Goal: Submit feedback/report problem

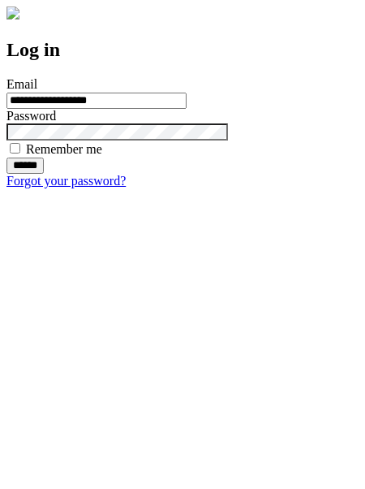
type input "**********"
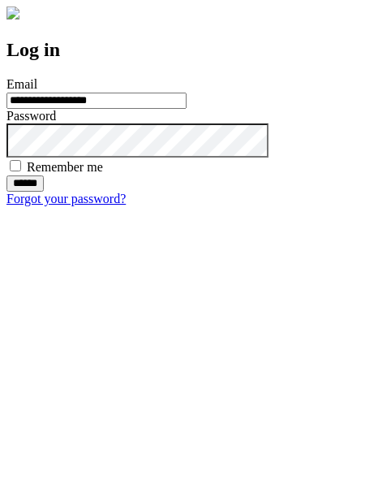
click at [44, 192] on input "******" at bounding box center [24, 183] width 37 height 16
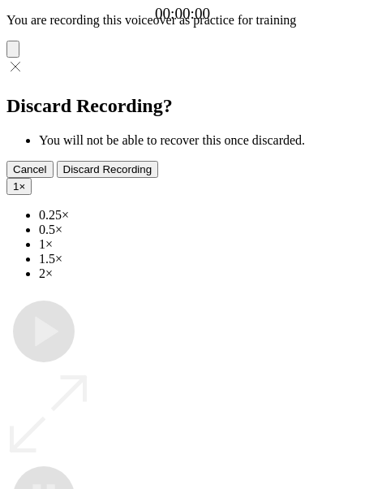
type input "**********"
